Goal: Information Seeking & Learning: Learn about a topic

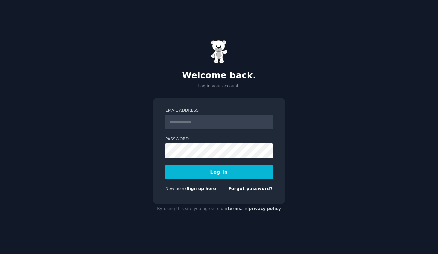
type input "**********"
click at [165, 165] on button "Log In" at bounding box center [219, 172] width 108 height 14
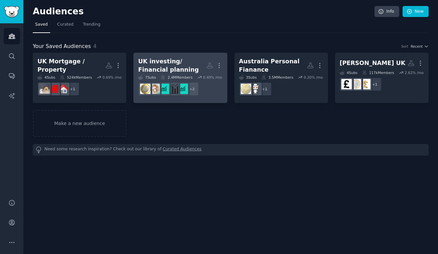
click at [157, 61] on div "UK investing/ Financial planning" at bounding box center [172, 65] width 68 height 16
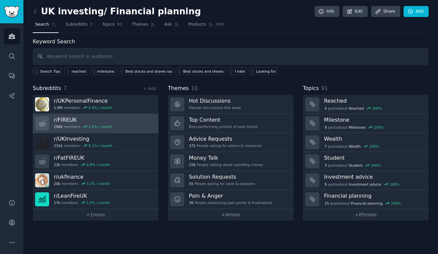
click at [107, 121] on h3 "r/ FIREUK" at bounding box center [83, 120] width 58 height 7
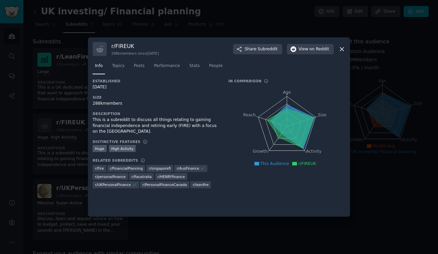
click at [343, 50] on icon at bounding box center [342, 49] width 4 height 4
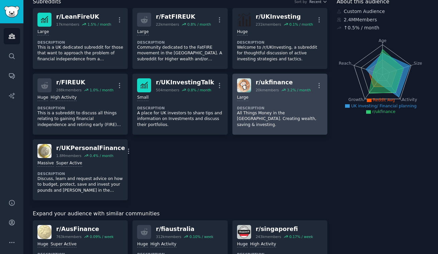
scroll to position [39, 0]
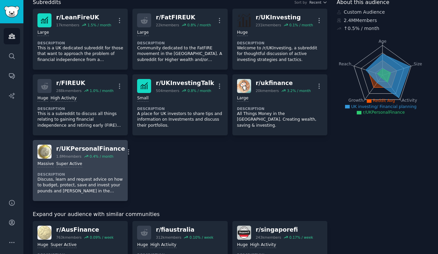
click at [86, 148] on div "r/ UKPersonalFinance" at bounding box center [90, 149] width 69 height 8
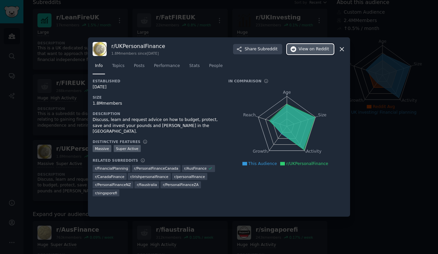
click at [294, 49] on icon "button" at bounding box center [293, 49] width 6 height 6
click at [345, 49] on icon at bounding box center [341, 49] width 7 height 7
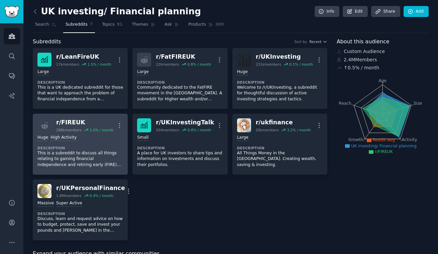
scroll to position [3, 0]
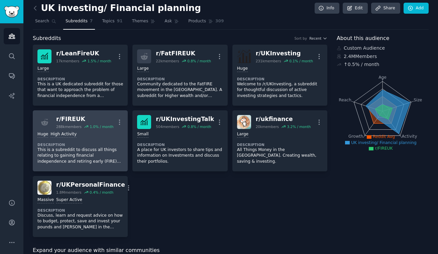
click at [74, 121] on div "r/ FIREUK" at bounding box center [84, 119] width 57 height 8
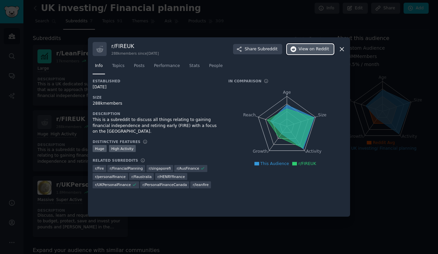
click at [311, 49] on span "on Reddit" at bounding box center [318, 49] width 19 height 6
